Goal: Information Seeking & Learning: Learn about a topic

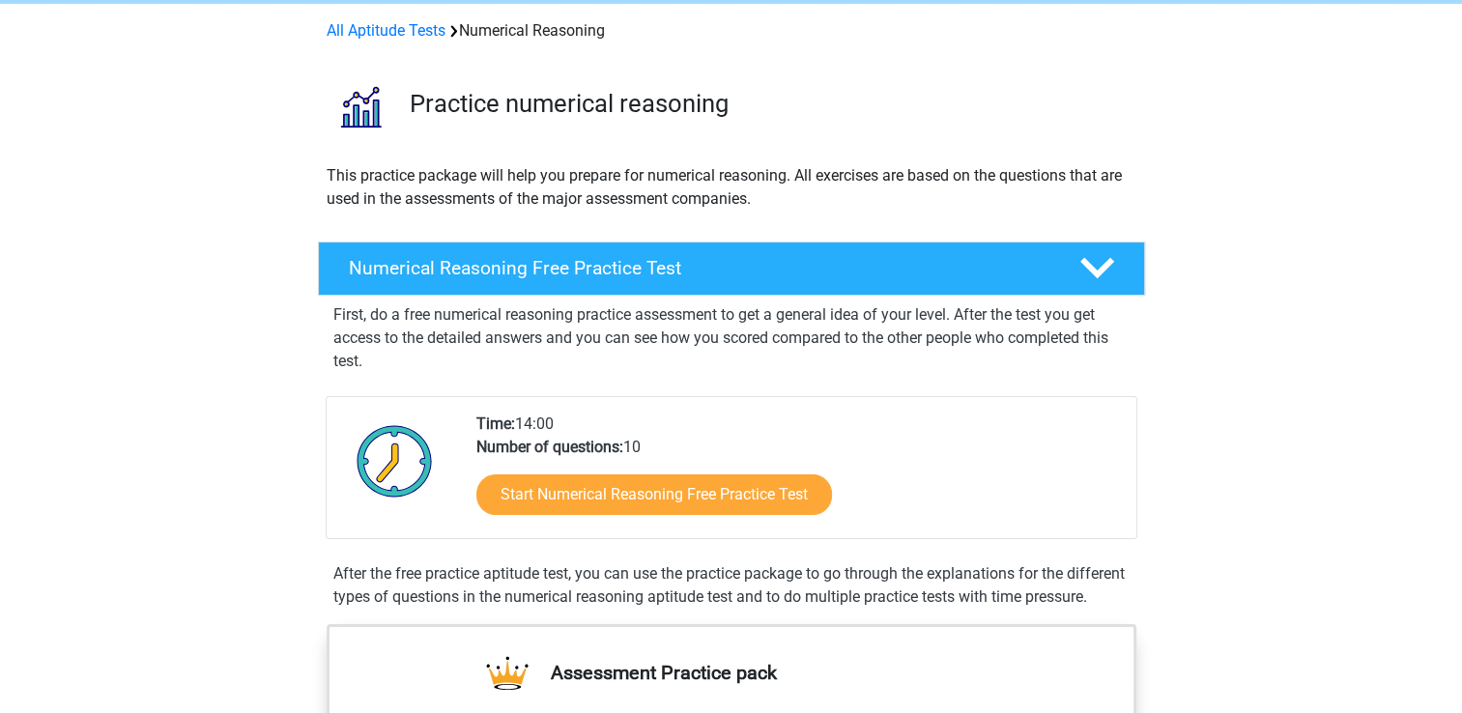
scroll to position [81, 0]
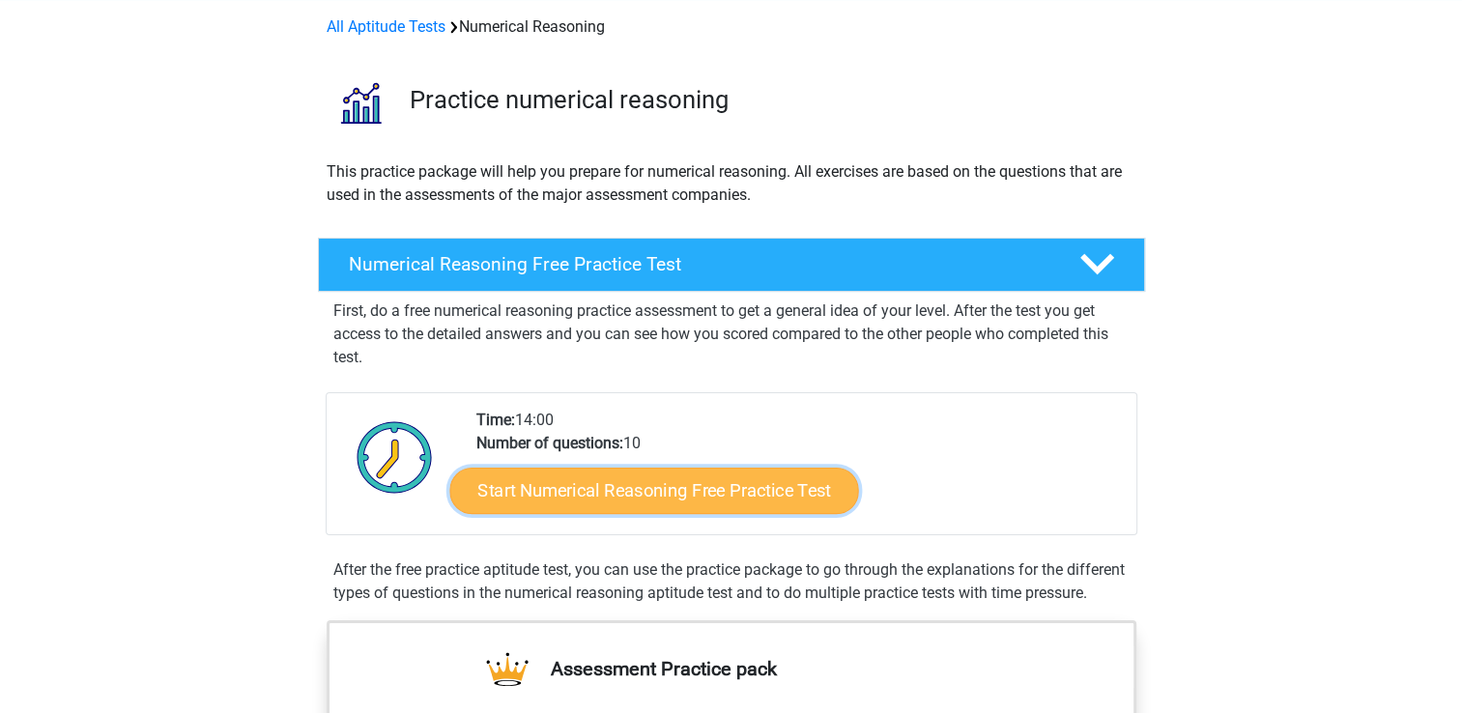
click at [742, 498] on link "Start Numerical Reasoning Free Practice Test" at bounding box center [653, 490] width 409 height 46
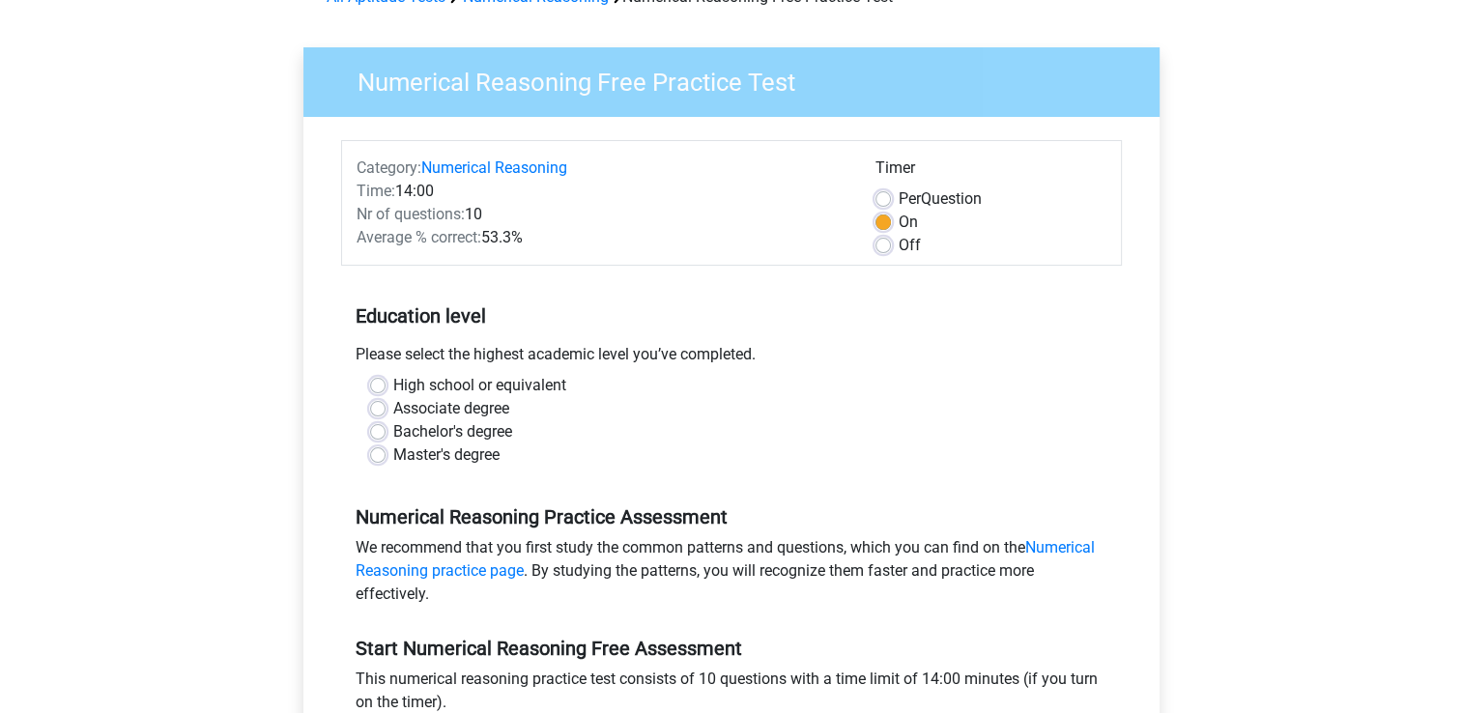
scroll to position [112, 0]
click at [393, 456] on label "Master's degree" at bounding box center [446, 454] width 106 height 23
click at [375, 456] on input "Master's degree" at bounding box center [377, 452] width 15 height 19
radio input "true"
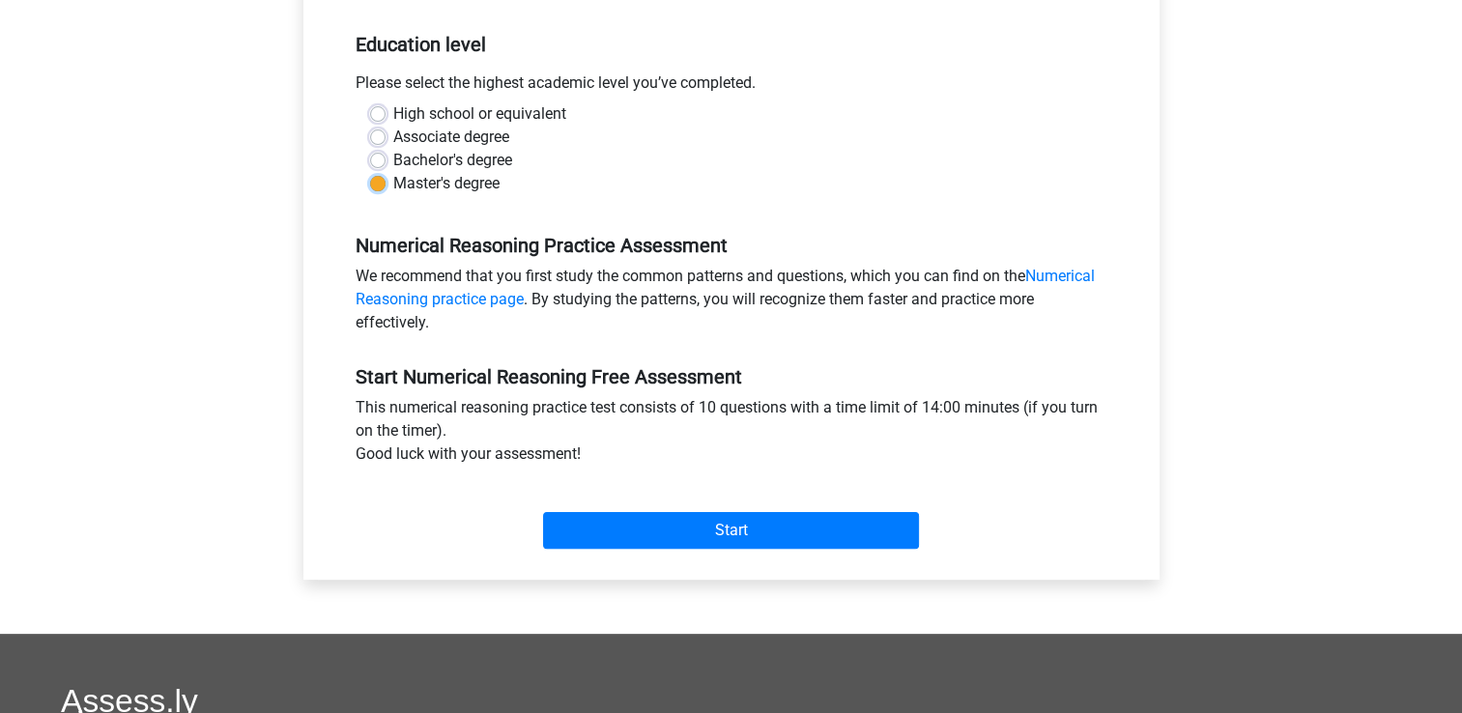
scroll to position [390, 0]
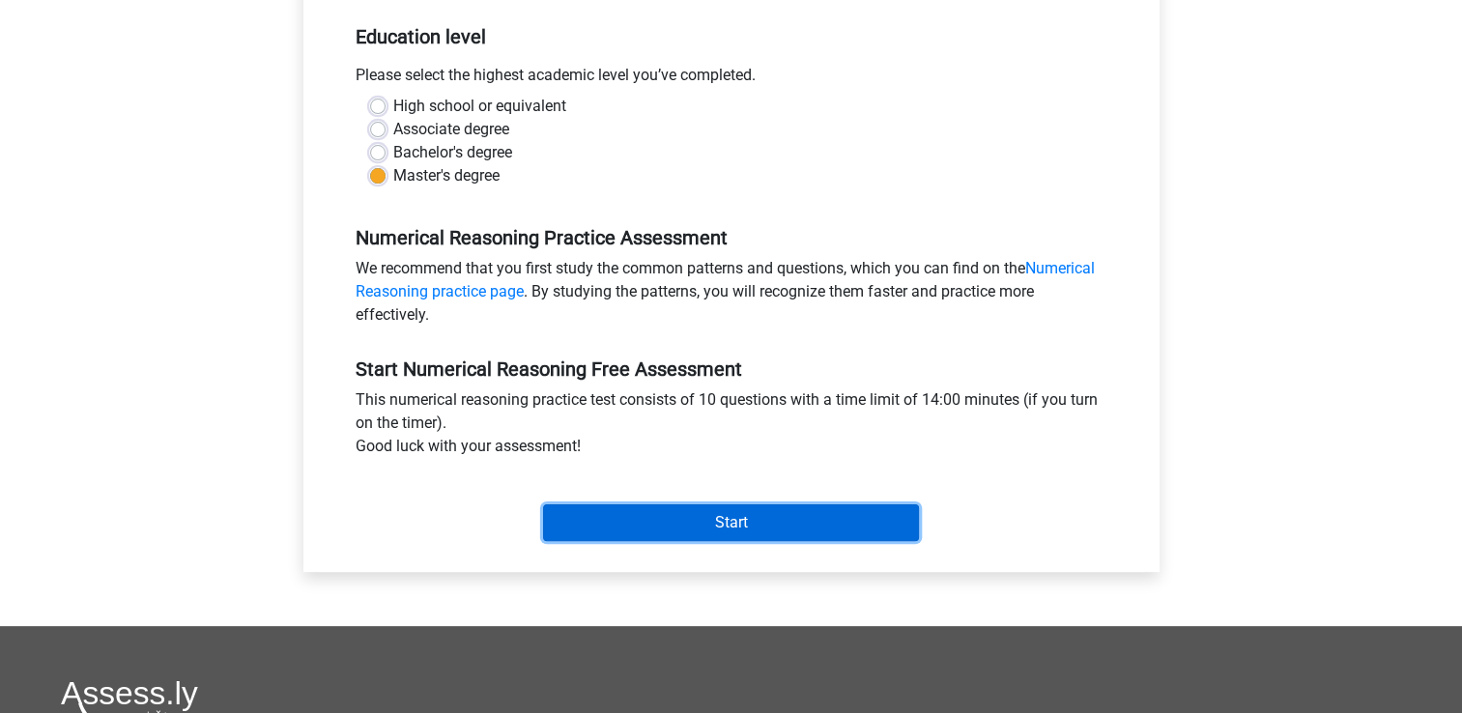
click at [703, 525] on input "Start" at bounding box center [731, 522] width 376 height 37
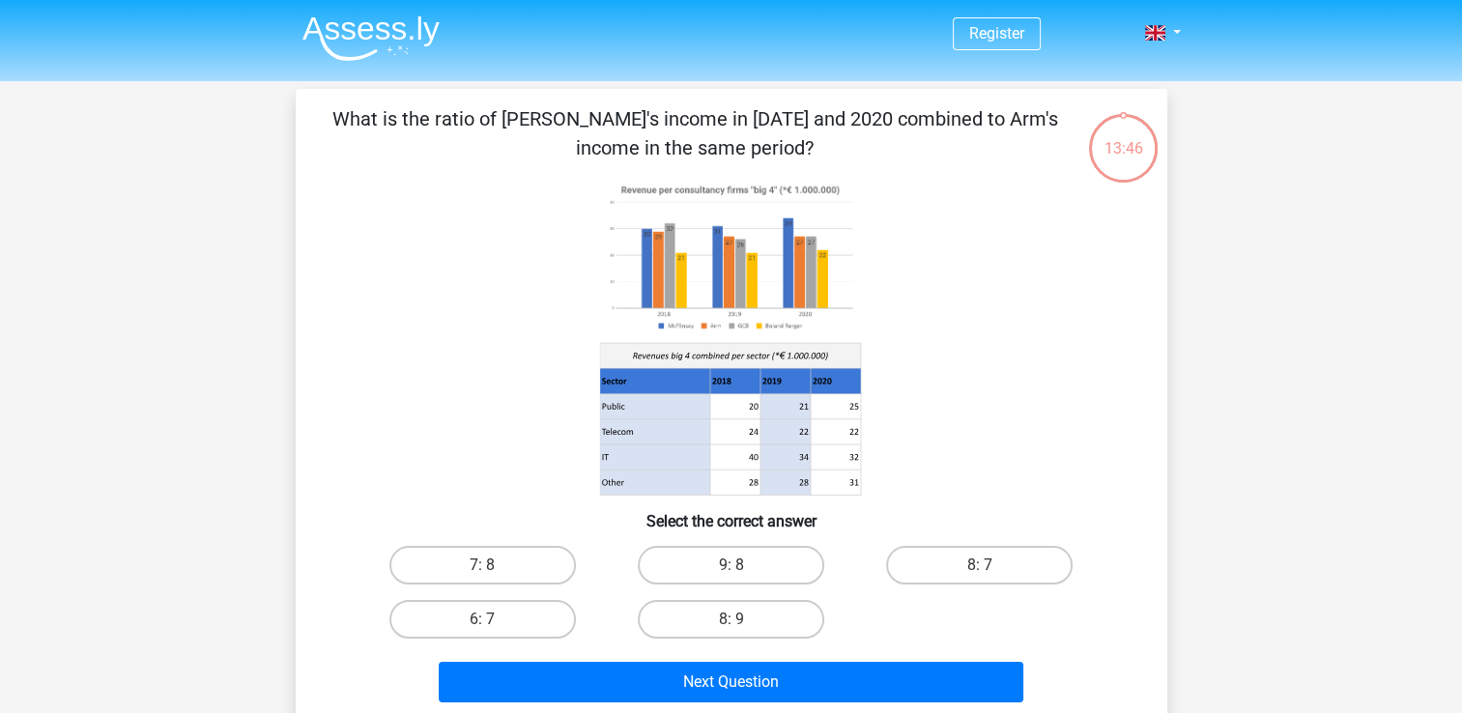
click at [676, 487] on icon at bounding box center [654, 482] width 110 height 25
click at [737, 565] on input "9: 8" at bounding box center [736, 571] width 13 height 13
radio input "true"
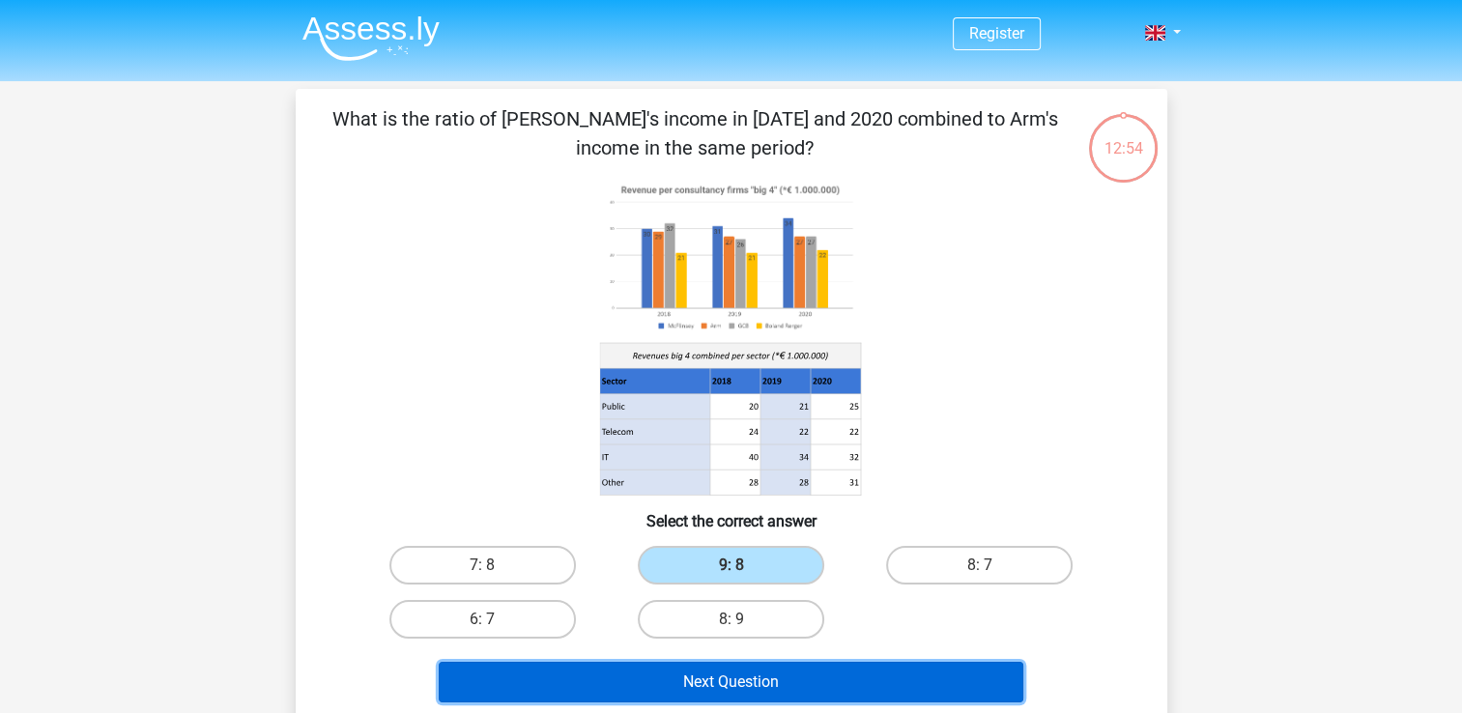
click at [702, 686] on button "Next Question" at bounding box center [731, 682] width 585 height 41
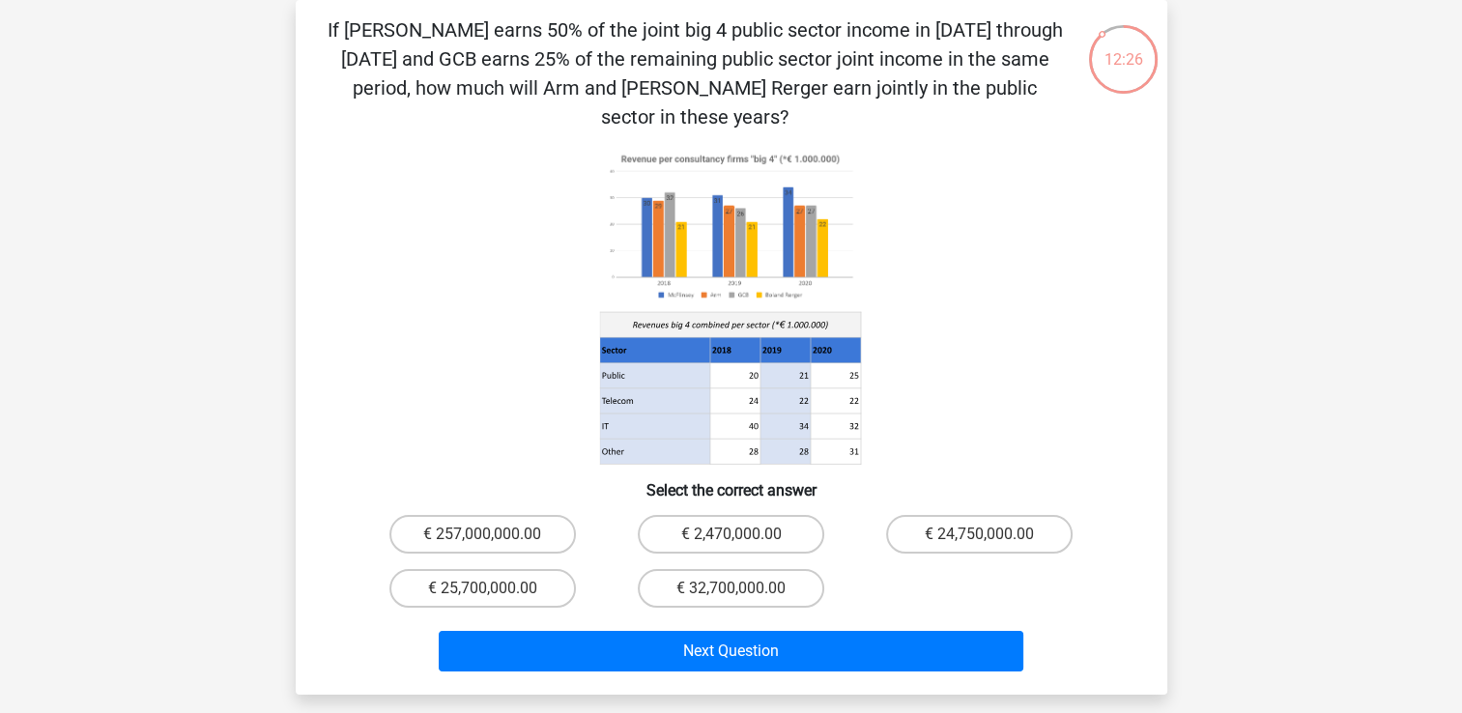
scroll to position [98, 0]
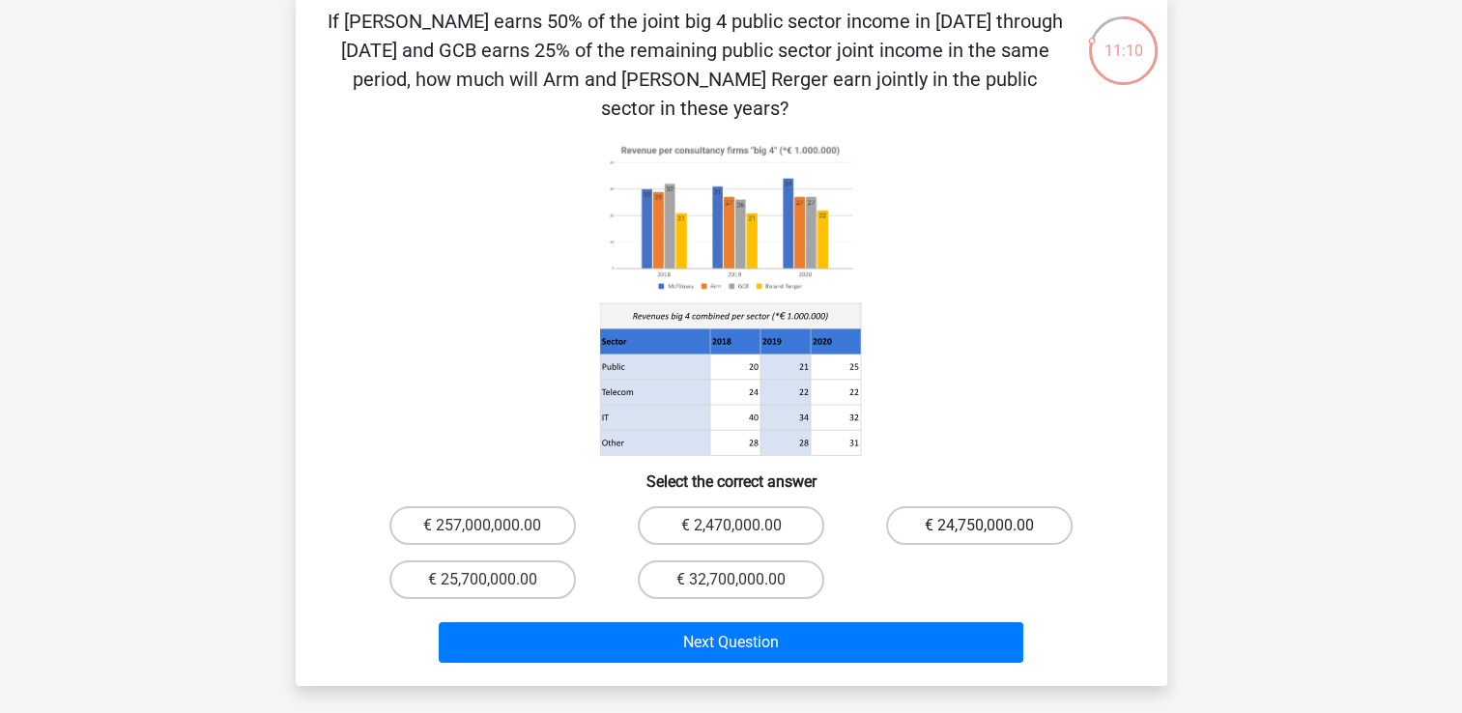
click at [987, 506] on label "€ 24,750,000.00" at bounding box center [979, 525] width 186 height 39
click at [987, 526] on input "€ 24,750,000.00" at bounding box center [986, 532] width 13 height 13
radio input "true"
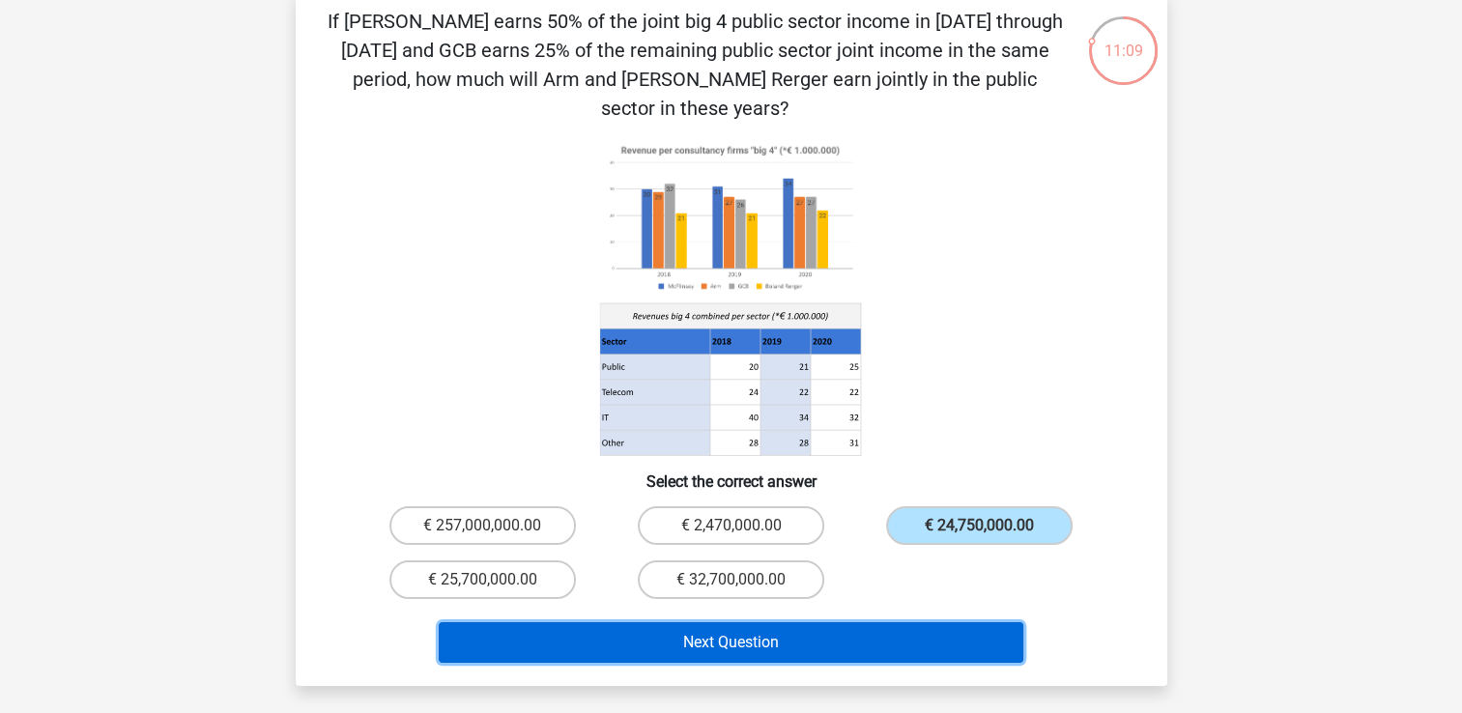
click at [758, 622] on button "Next Question" at bounding box center [731, 642] width 585 height 41
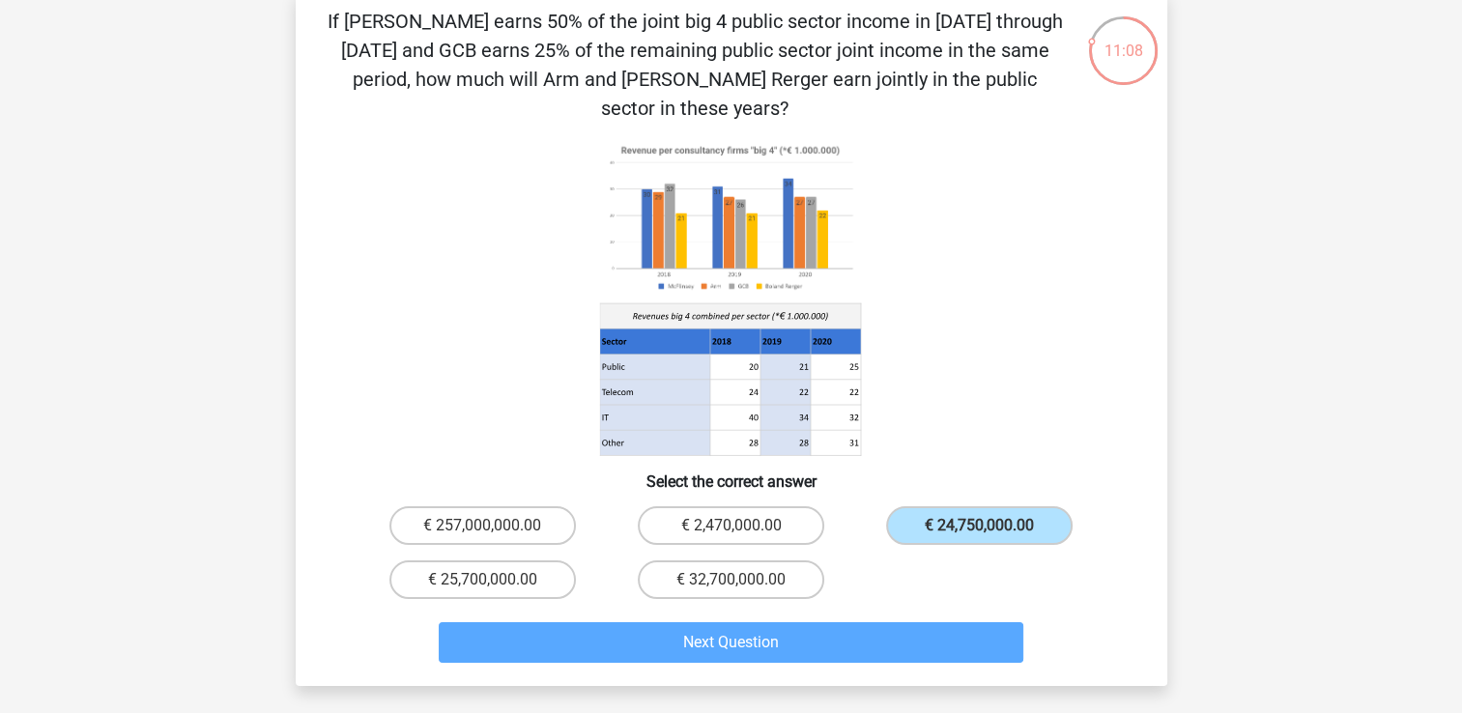
scroll to position [89, 0]
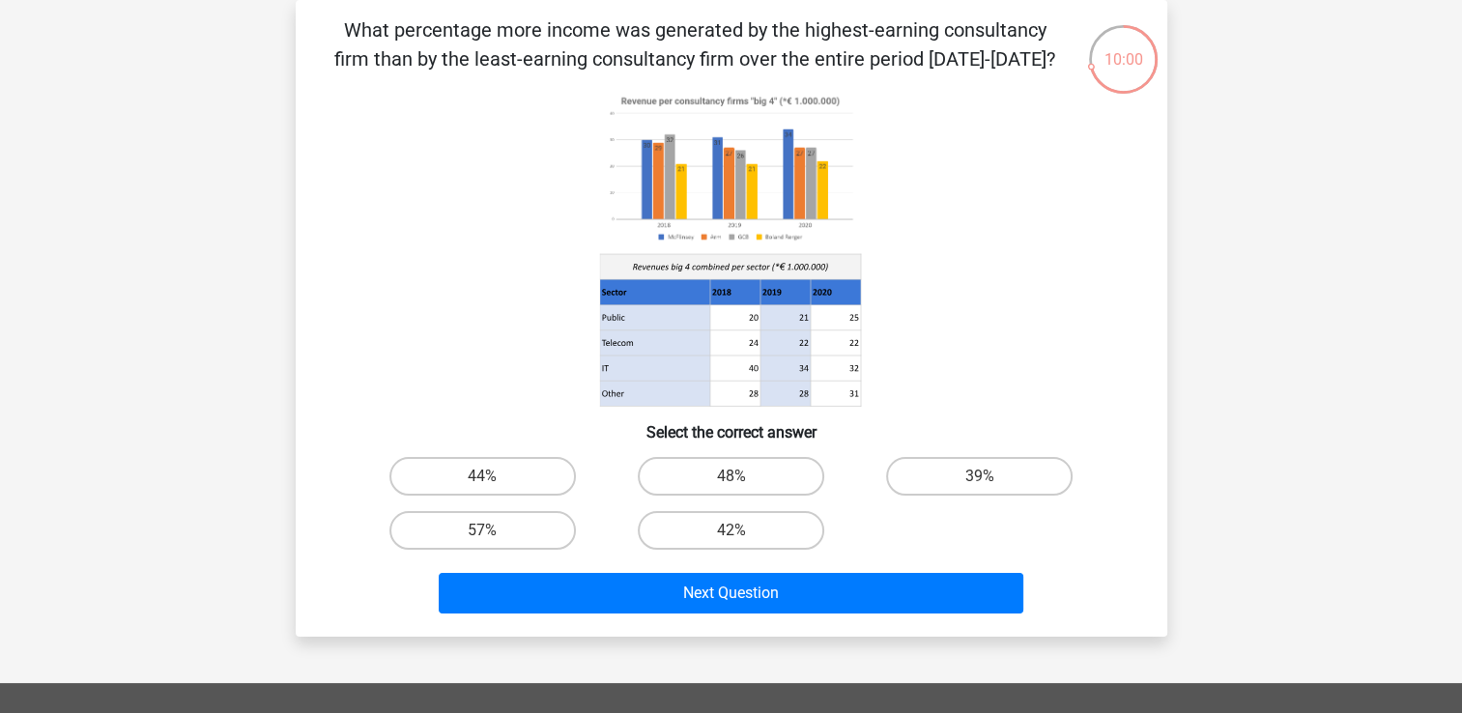
click at [730, 484] on input "48%" at bounding box center [736, 482] width 13 height 13
radio input "true"
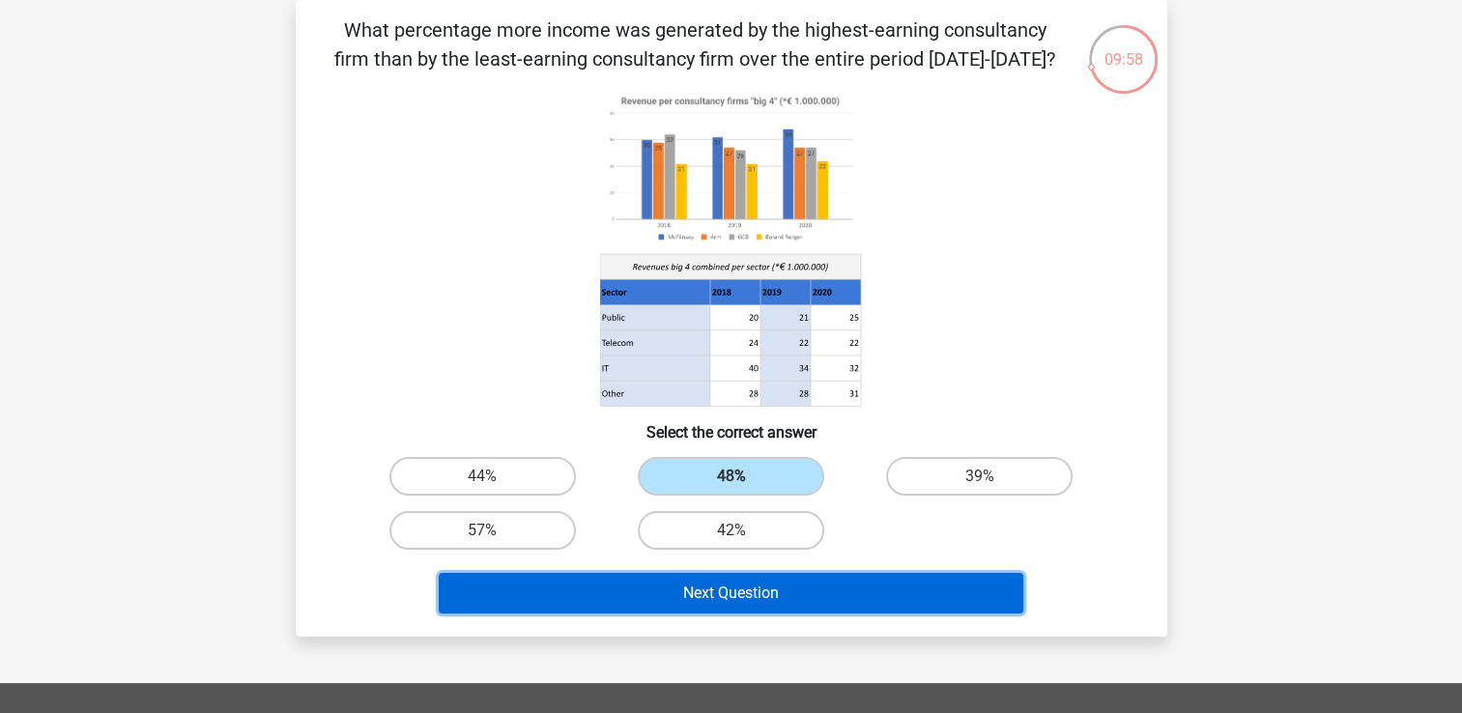
click at [716, 588] on button "Next Question" at bounding box center [731, 593] width 585 height 41
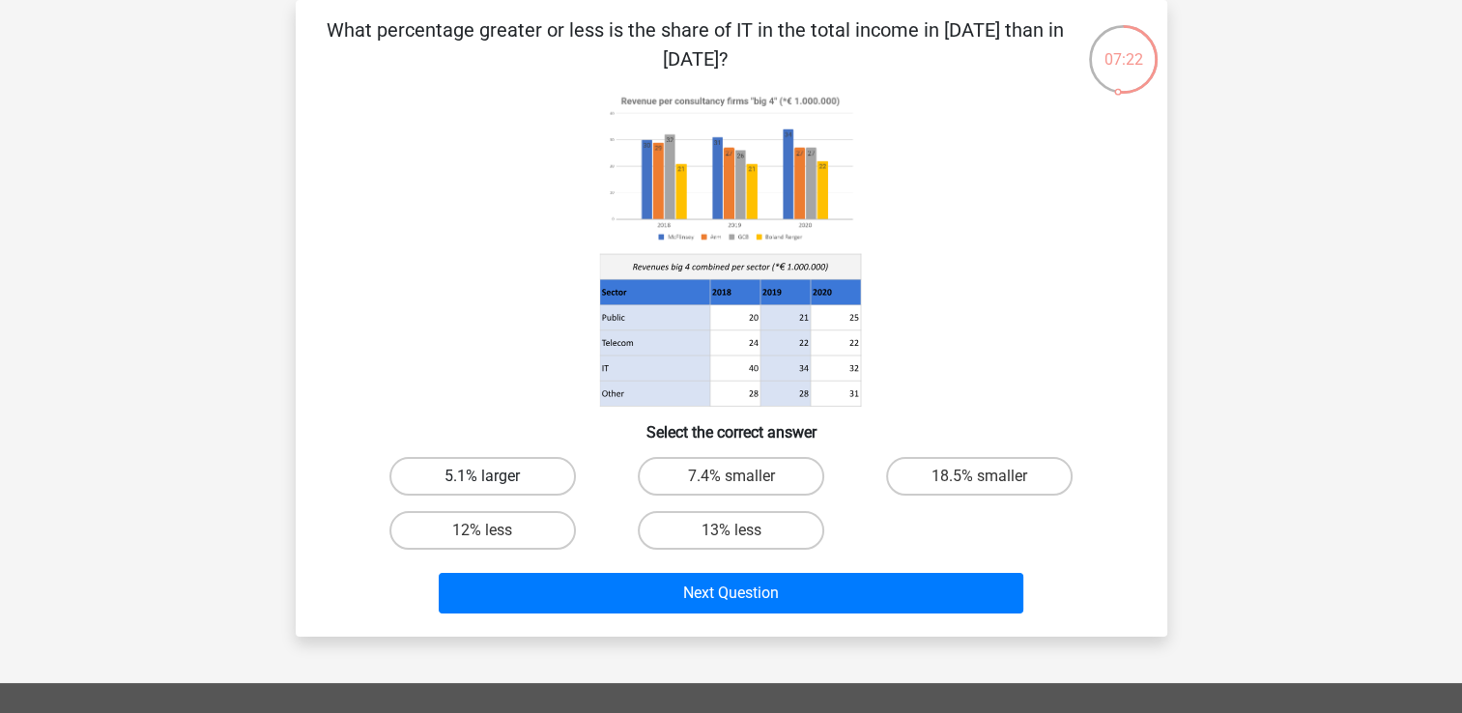
click at [483, 489] on input "5.1% larger" at bounding box center [488, 482] width 13 height 13
radio input "true"
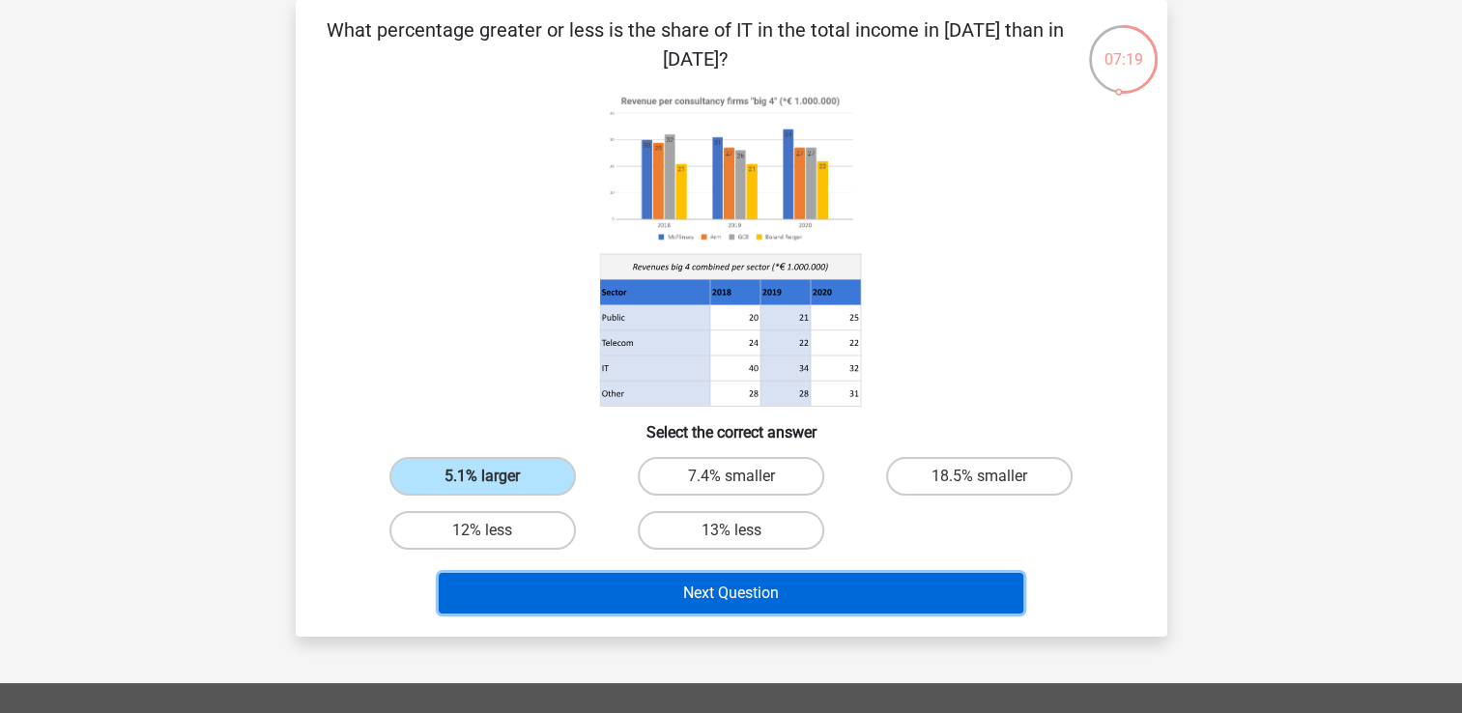
click at [680, 578] on button "Next Question" at bounding box center [731, 593] width 585 height 41
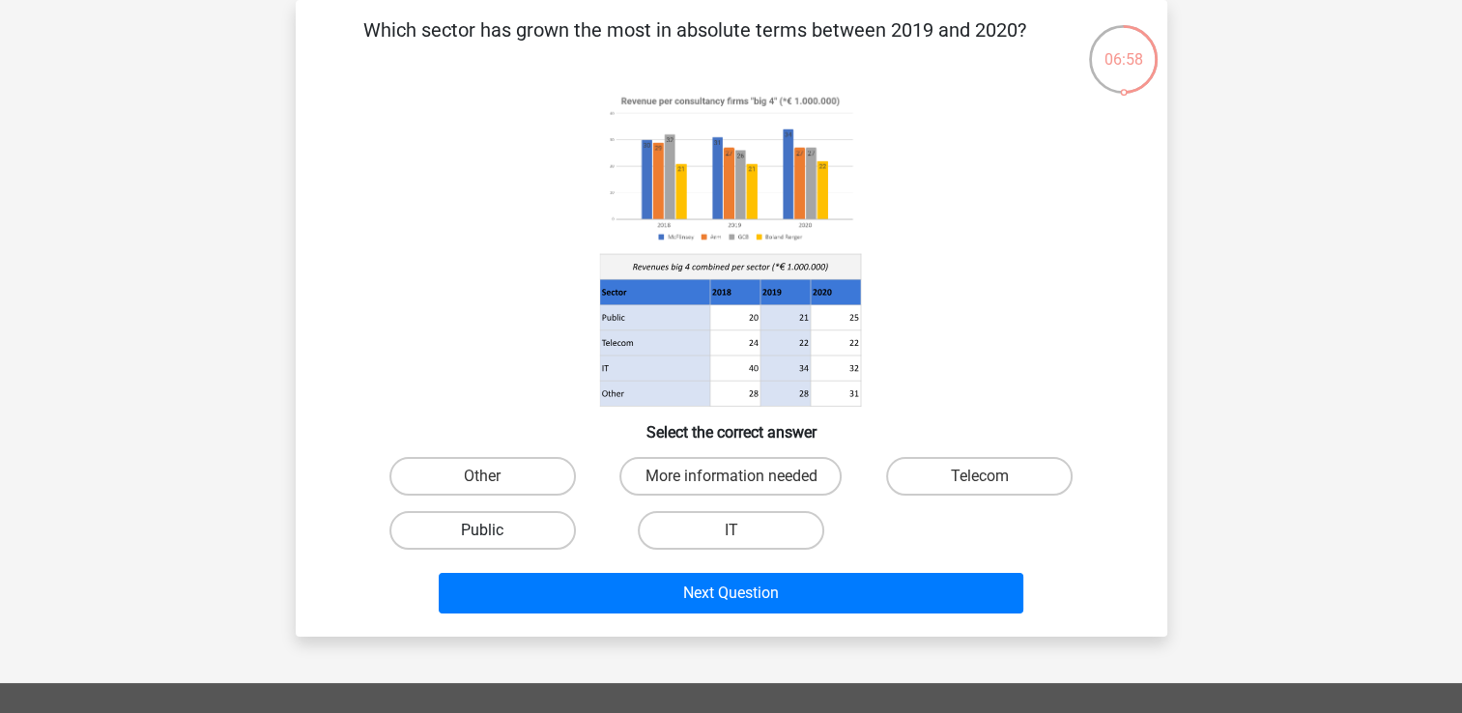
click at [507, 535] on label "Public" at bounding box center [482, 530] width 186 height 39
click at [495, 535] on input "Public" at bounding box center [488, 536] width 13 height 13
radio input "true"
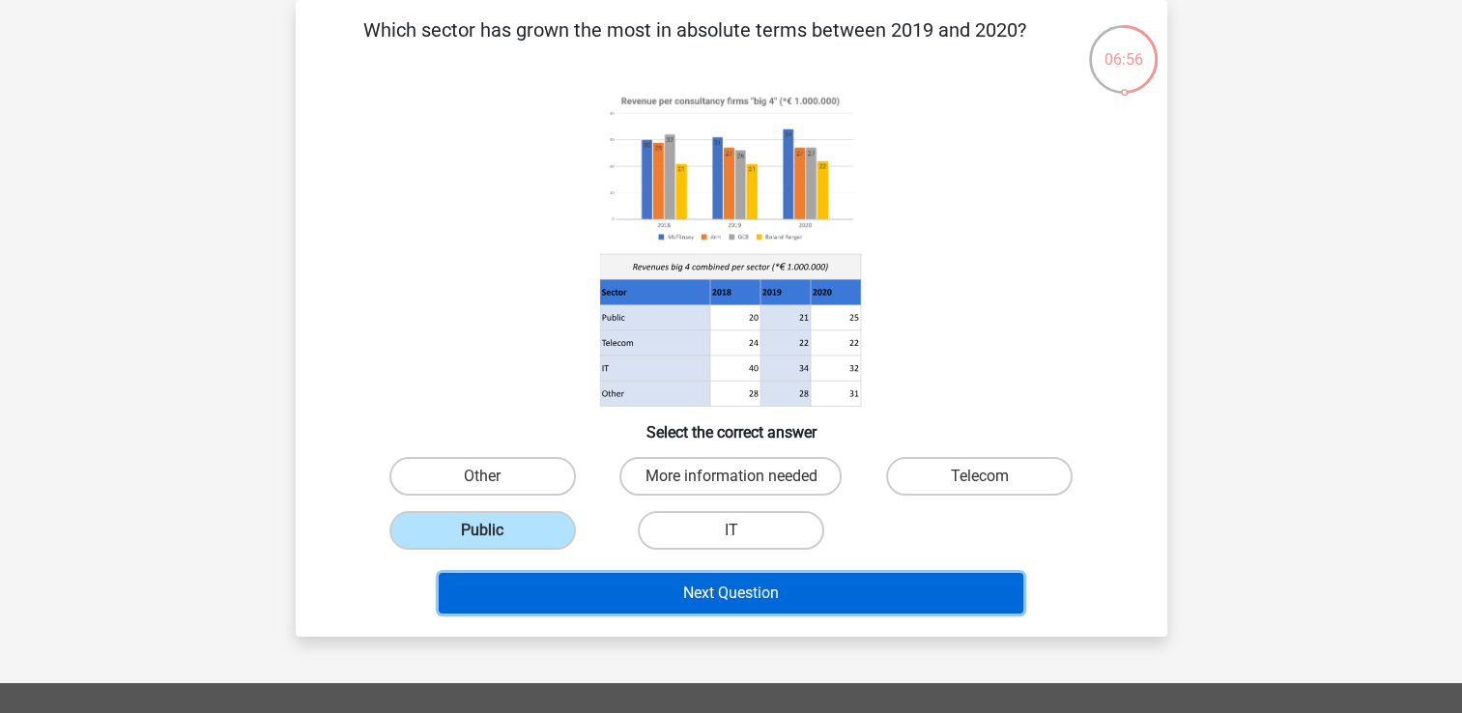
click at [619, 585] on button "Next Question" at bounding box center [731, 593] width 585 height 41
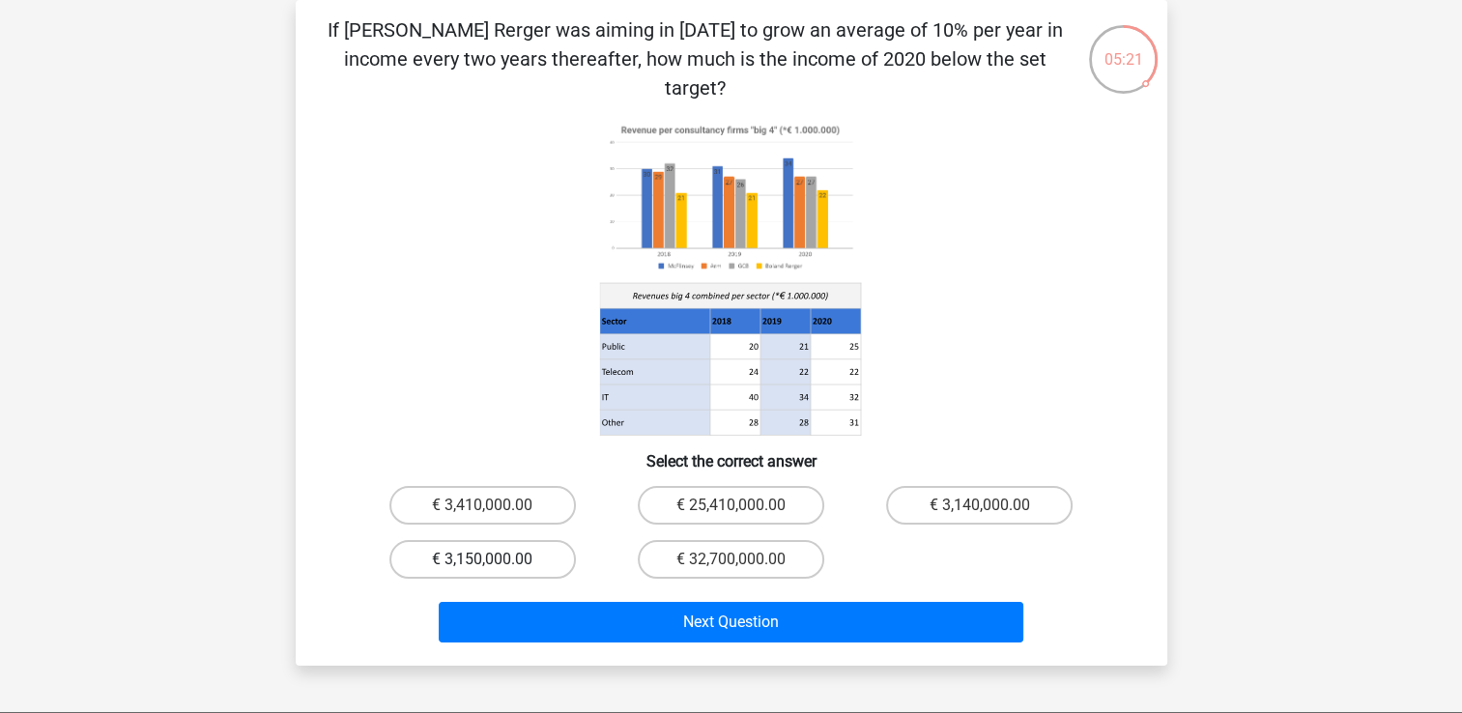
click at [490, 540] on label "€ 3,150,000.00" at bounding box center [482, 559] width 186 height 39
click at [490, 559] on input "€ 3,150,000.00" at bounding box center [488, 565] width 13 height 13
radio input "true"
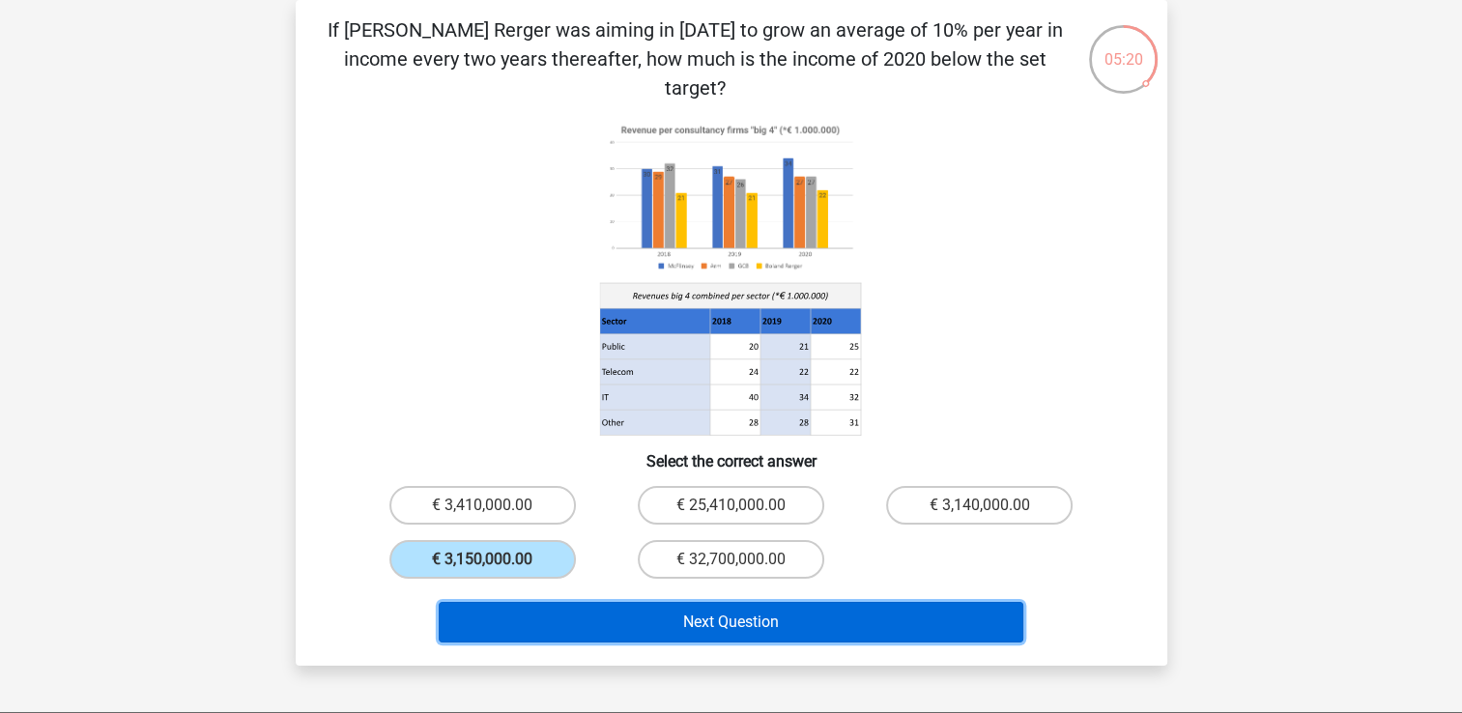
click at [632, 602] on button "Next Question" at bounding box center [731, 622] width 585 height 41
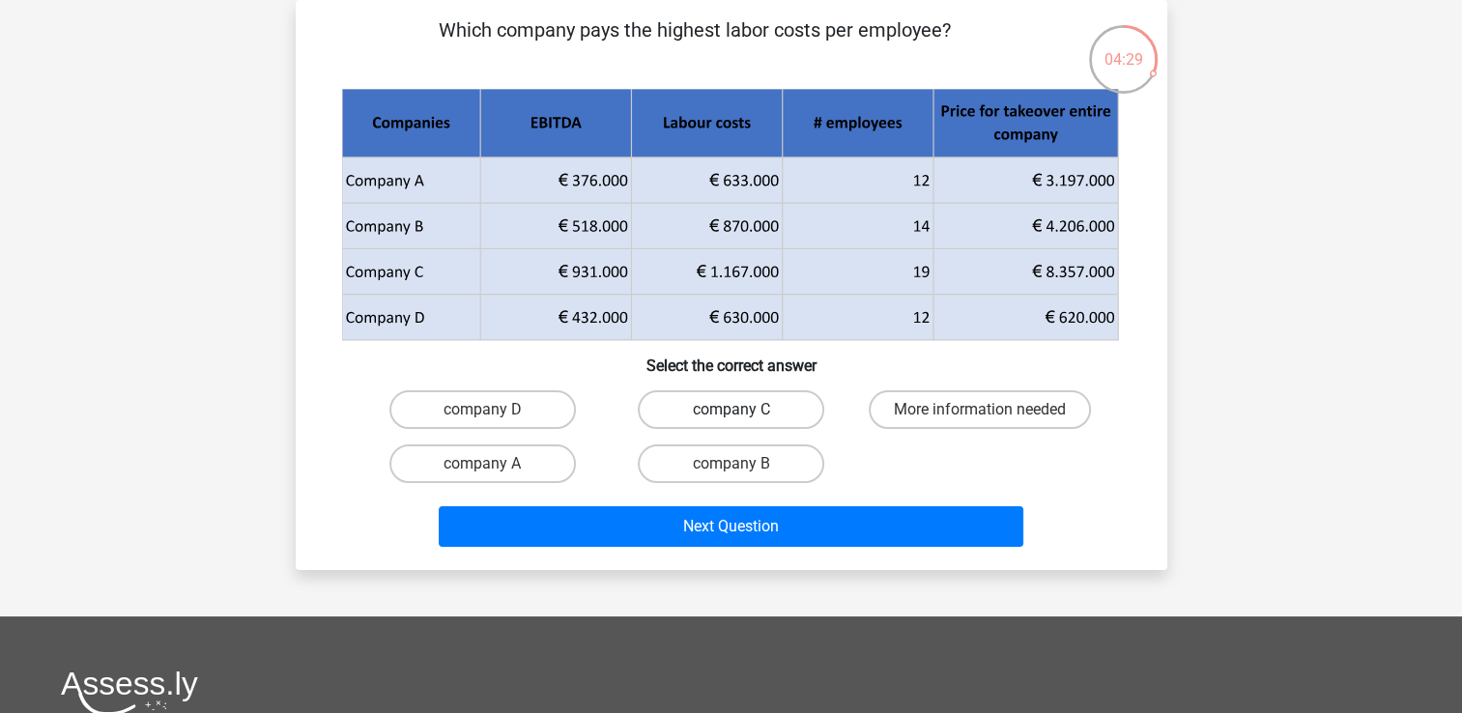
click at [788, 408] on label "company C" at bounding box center [731, 409] width 186 height 39
click at [743, 410] on input "company C" at bounding box center [736, 416] width 13 height 13
radio input "true"
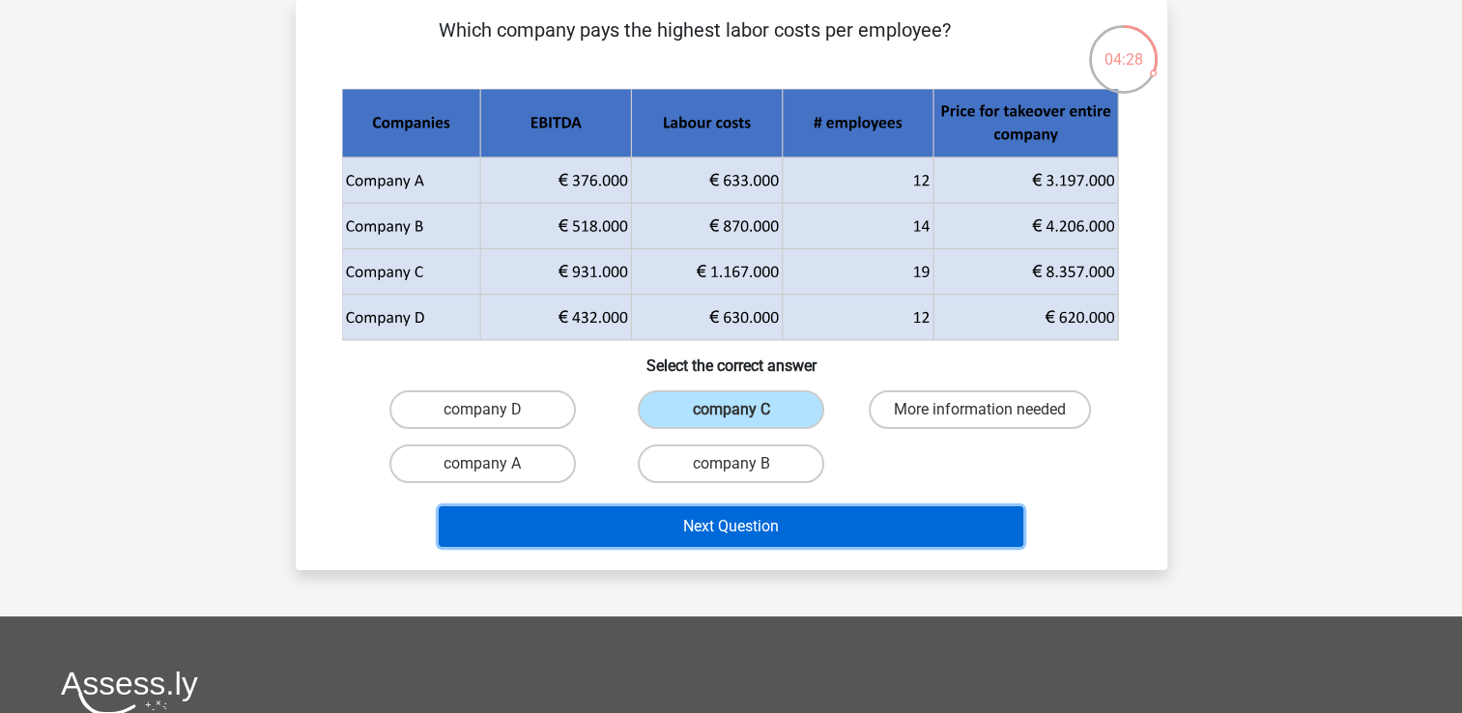
click at [712, 517] on button "Next Question" at bounding box center [731, 526] width 585 height 41
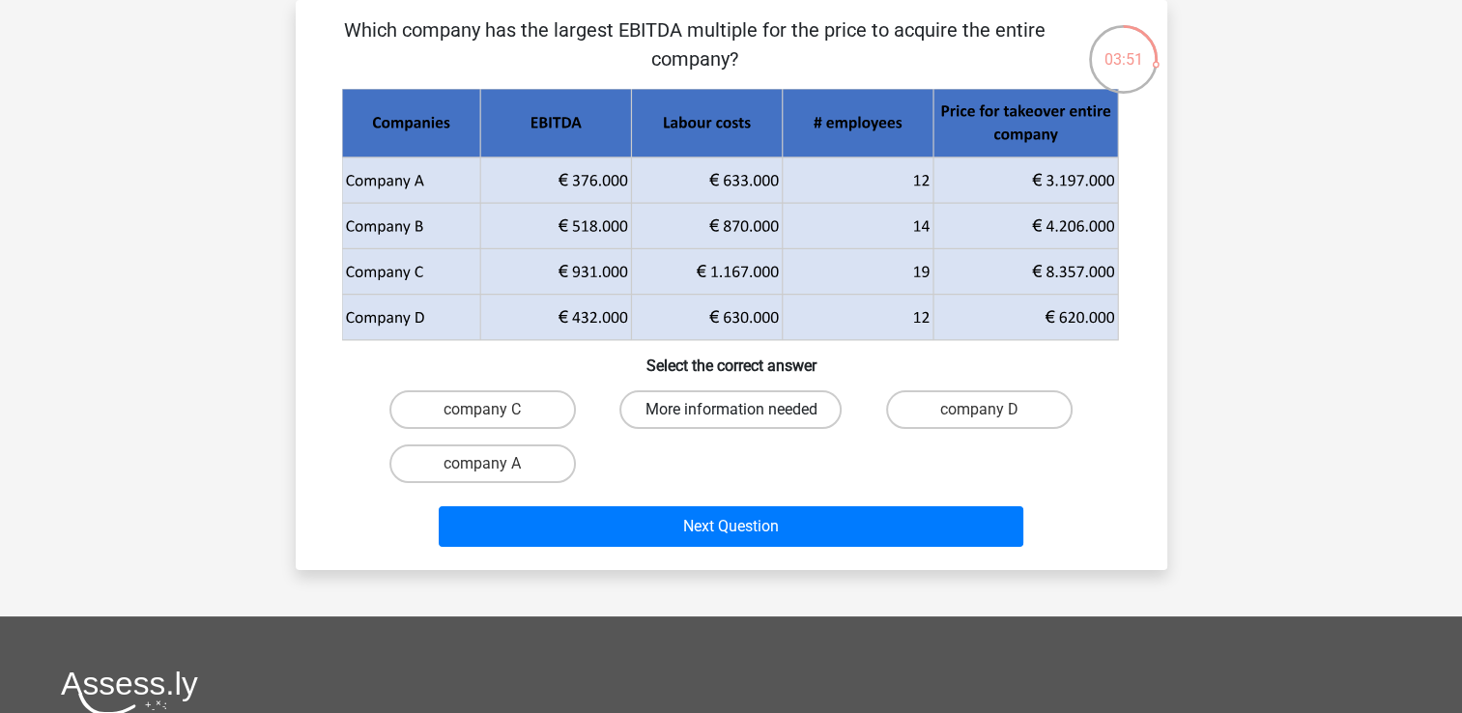
click at [702, 404] on label "More information needed" at bounding box center [730, 409] width 222 height 39
click at [730, 410] on input "More information needed" at bounding box center [736, 416] width 13 height 13
radio input "true"
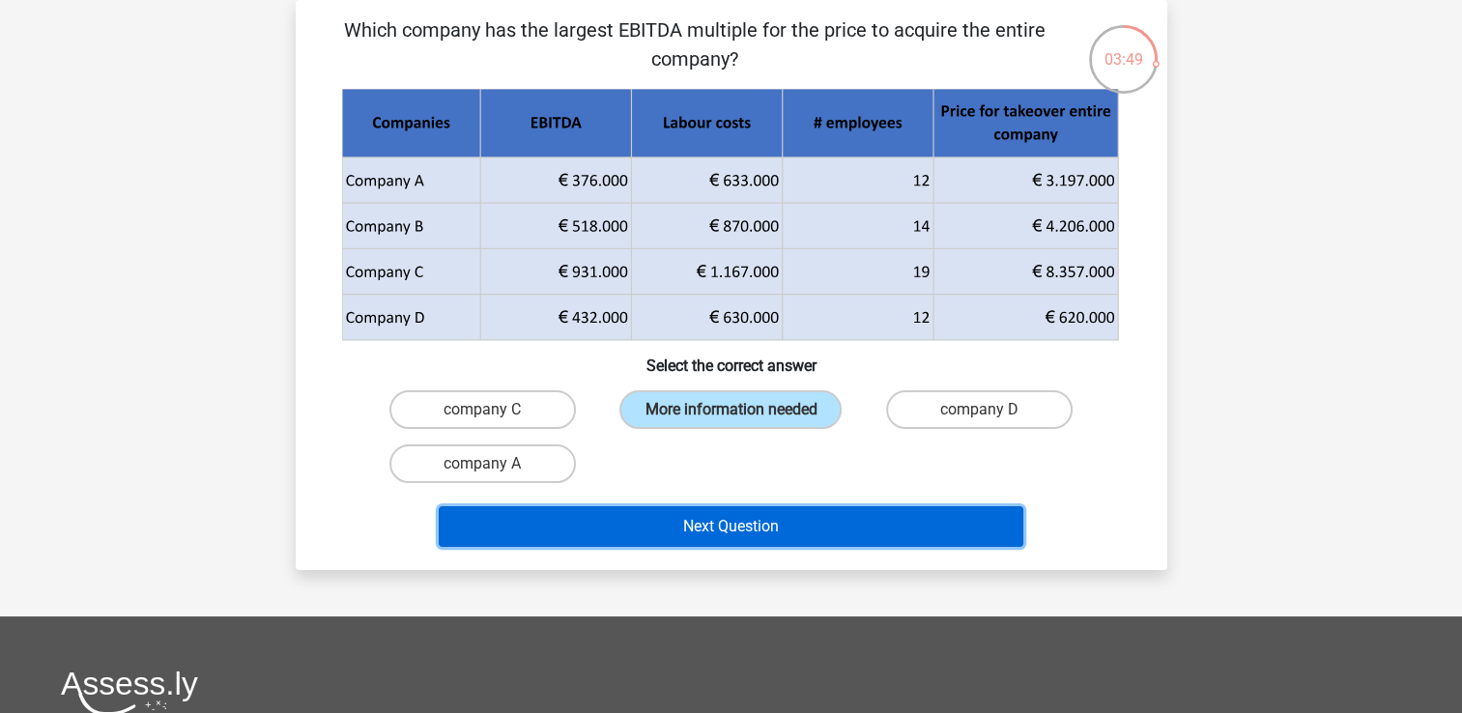
click at [712, 516] on button "Next Question" at bounding box center [731, 526] width 585 height 41
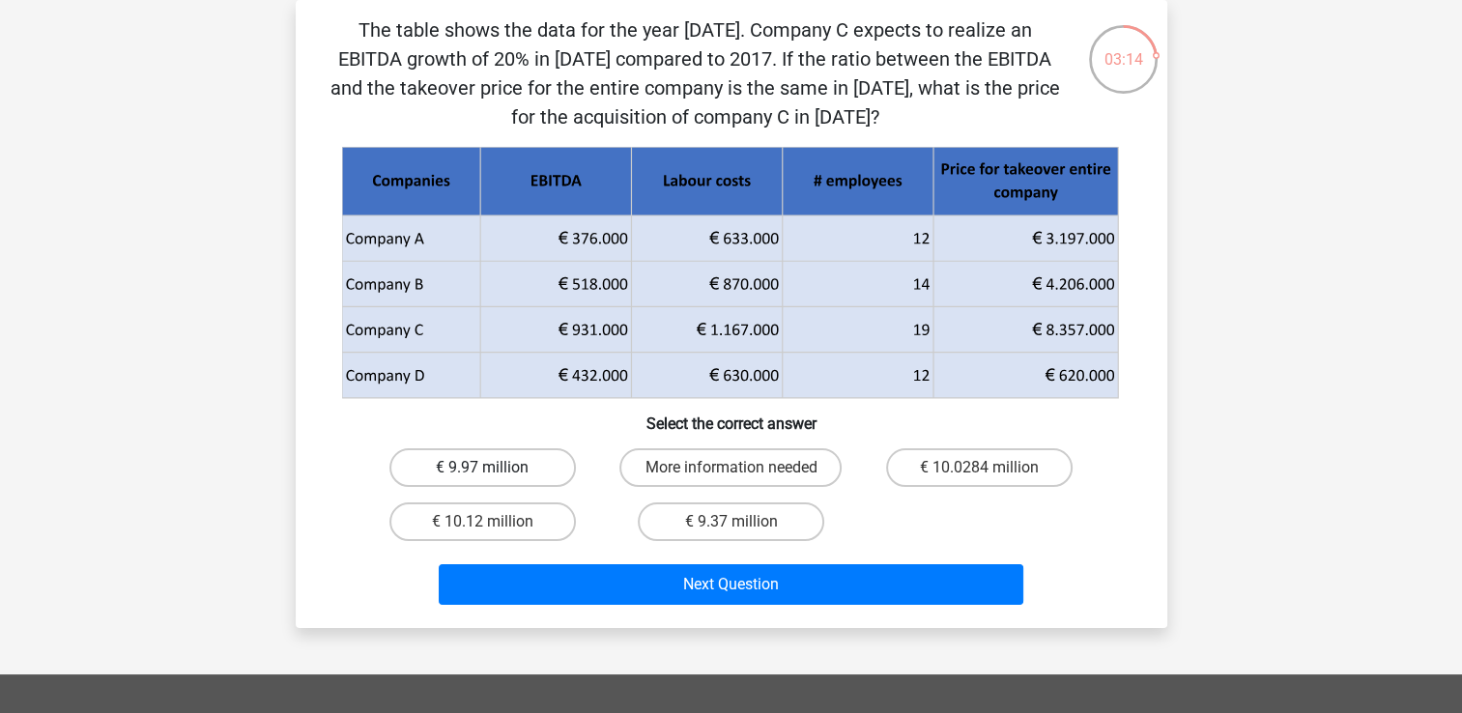
click at [521, 465] on label "€ 9.97 million" at bounding box center [482, 467] width 186 height 39
click at [495, 468] on input "€ 9.97 million" at bounding box center [488, 474] width 13 height 13
radio input "true"
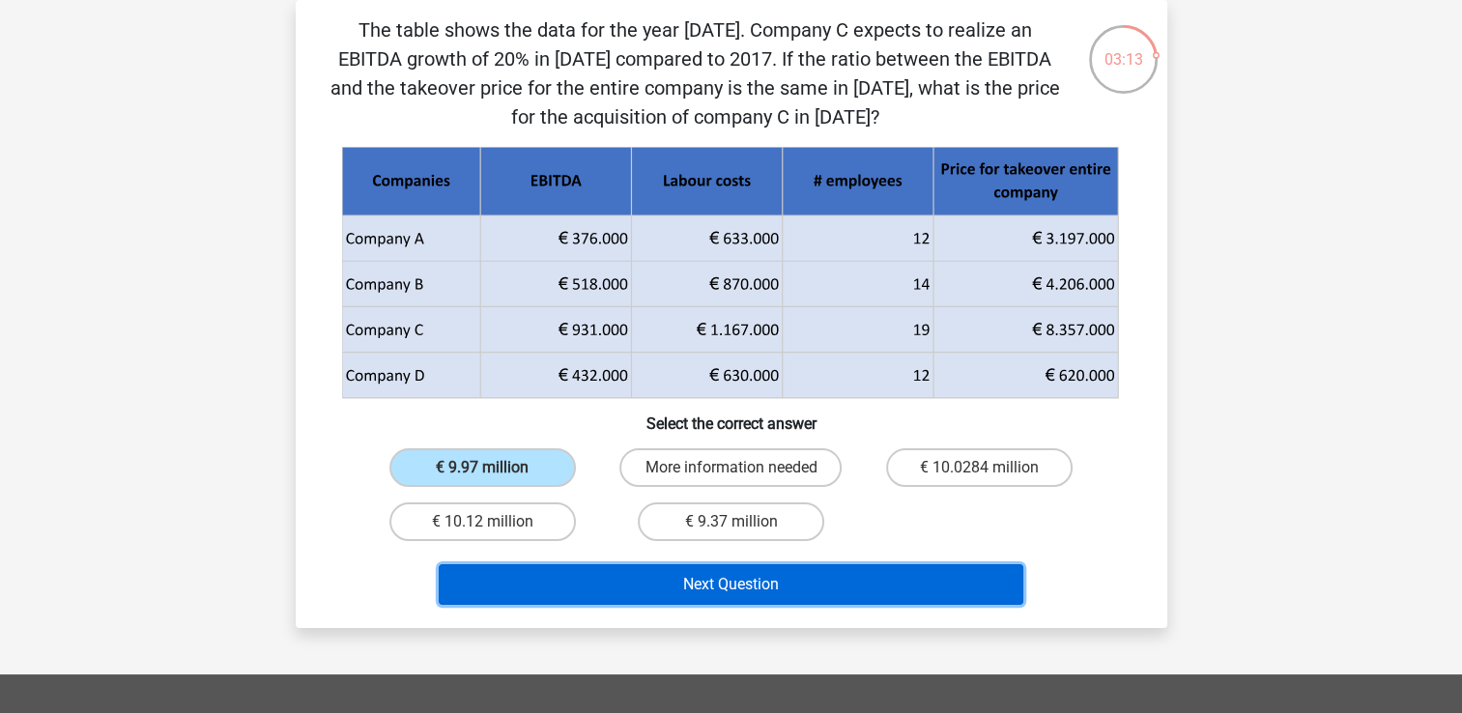
click at [653, 579] on button "Next Question" at bounding box center [731, 584] width 585 height 41
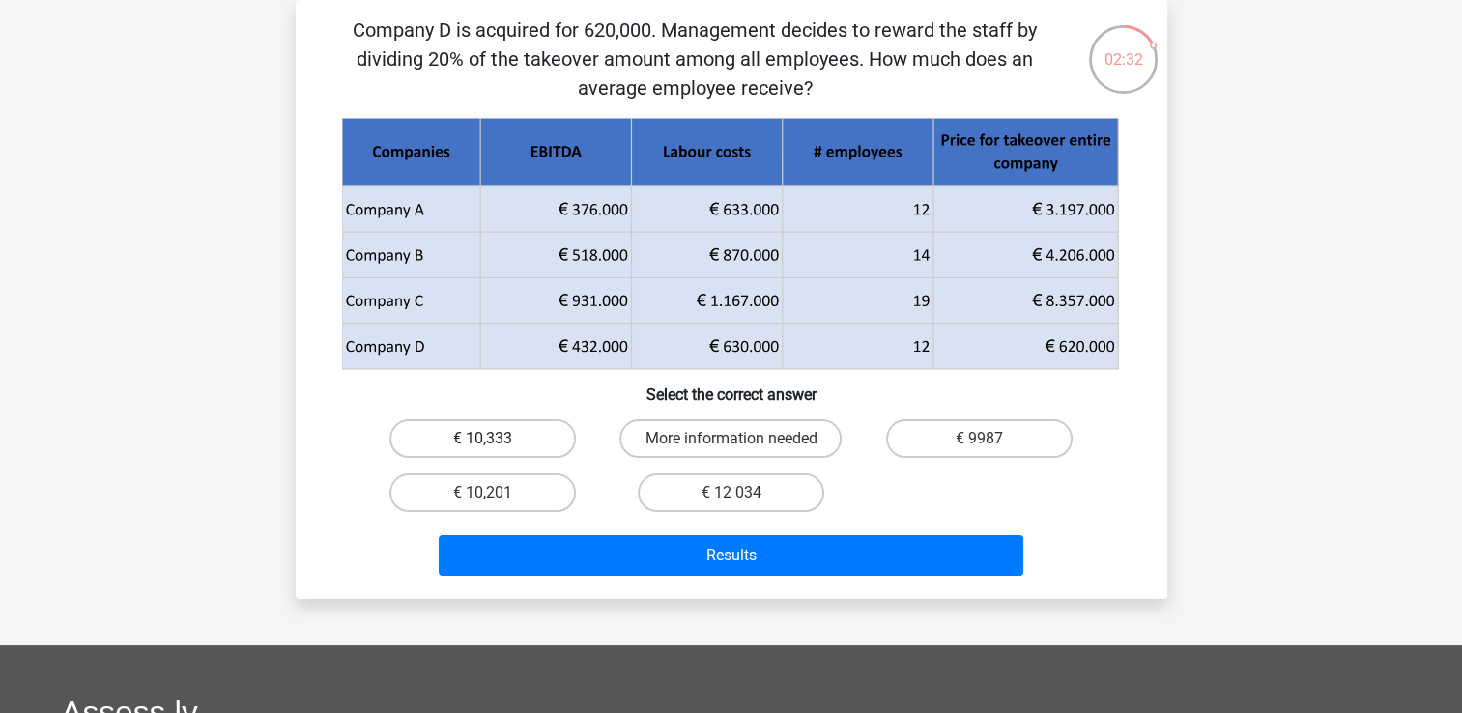
click at [522, 426] on label "€ 10,333" at bounding box center [482, 438] width 186 height 39
click at [495, 439] on input "€ 10,333" at bounding box center [488, 445] width 13 height 13
radio input "true"
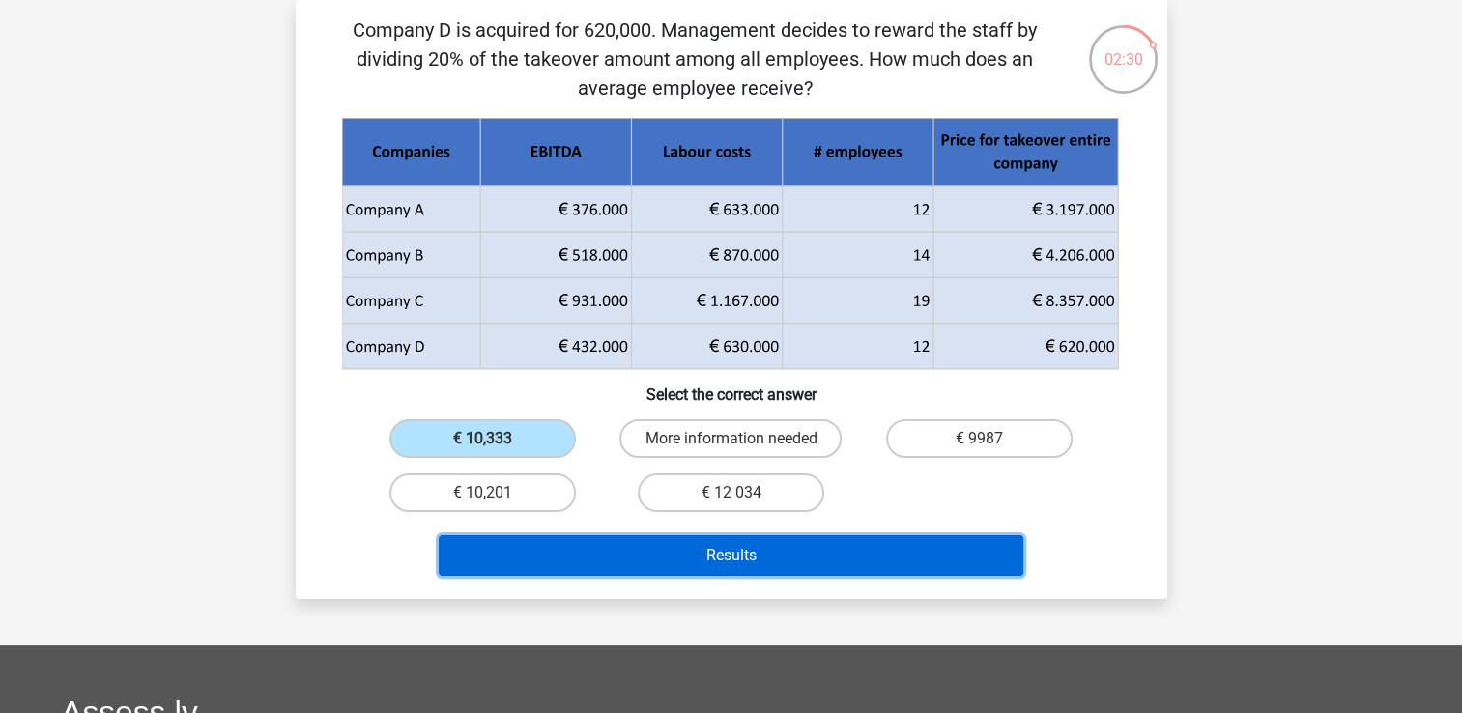
click at [653, 538] on button "Results" at bounding box center [731, 555] width 585 height 41
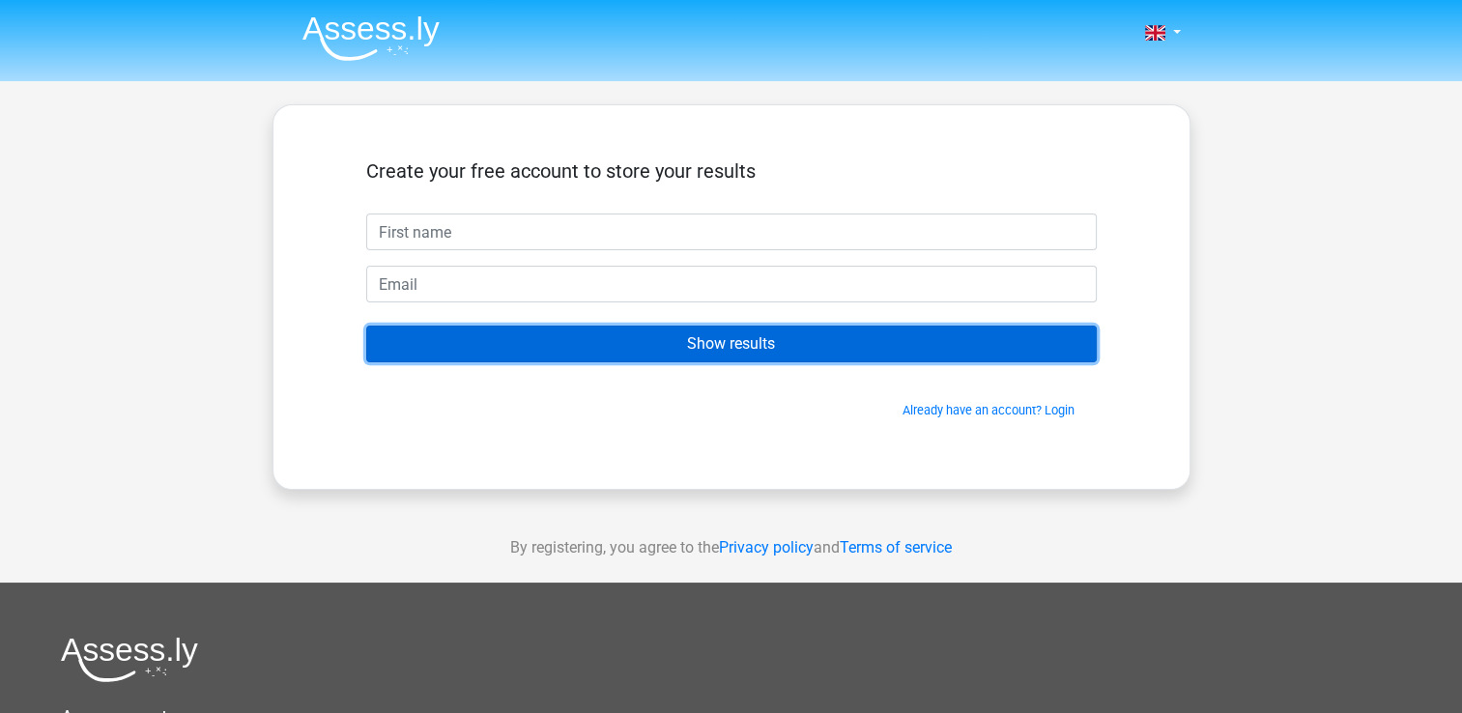
click at [739, 338] on input "Show results" at bounding box center [731, 344] width 730 height 37
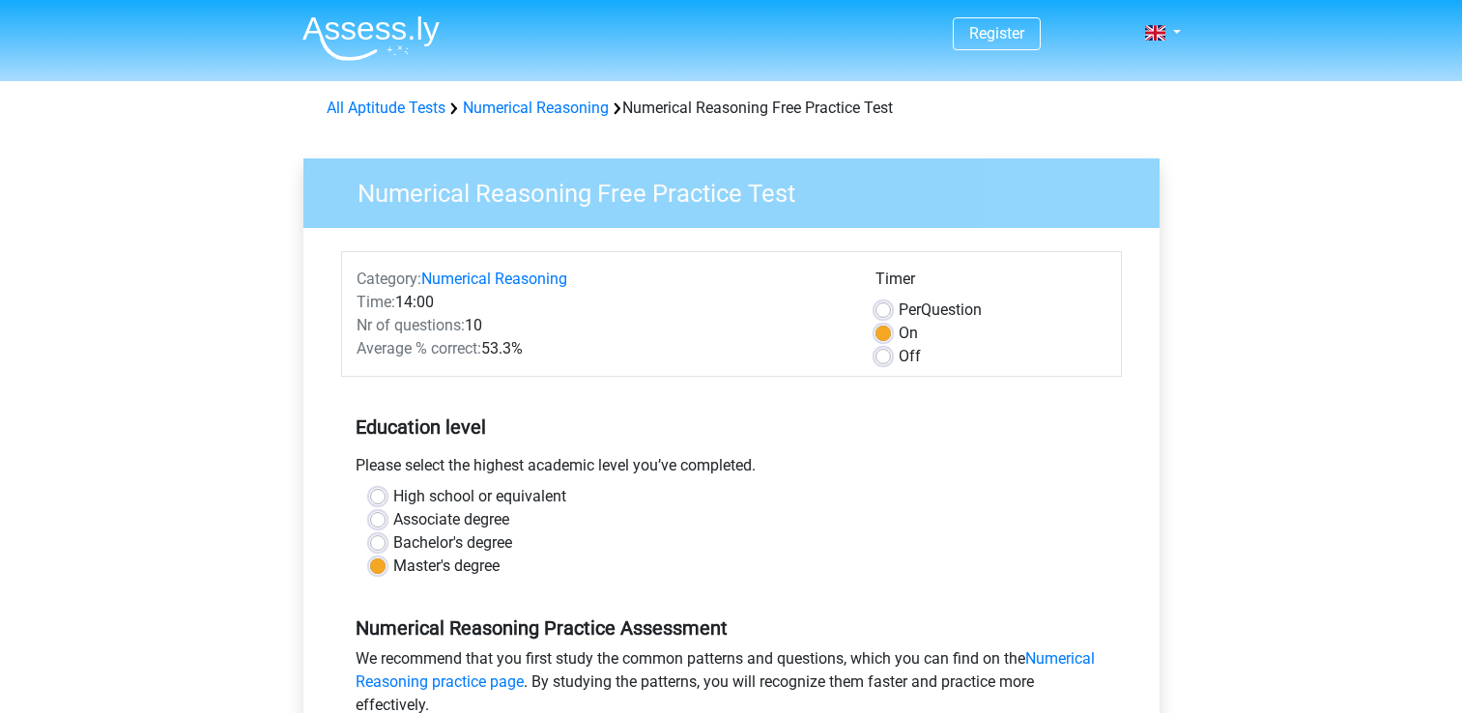
scroll to position [390, 0]
